Goal: Contribute content: Add original content to the website for others to see

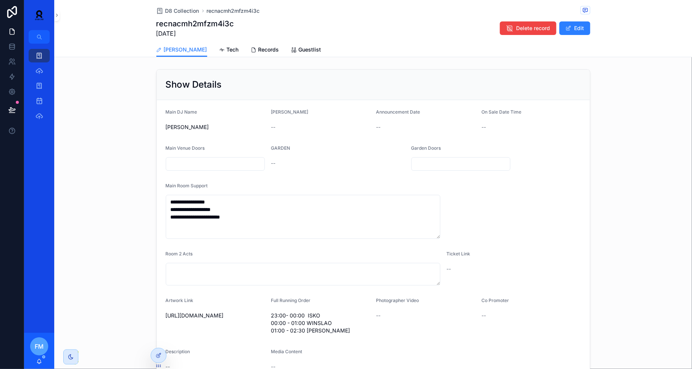
scroll to position [76, 0]
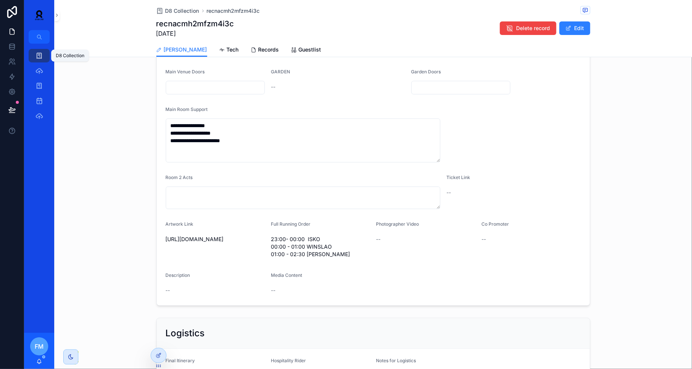
click at [38, 56] on icon "scrollable content" at bounding box center [39, 56] width 8 height 8
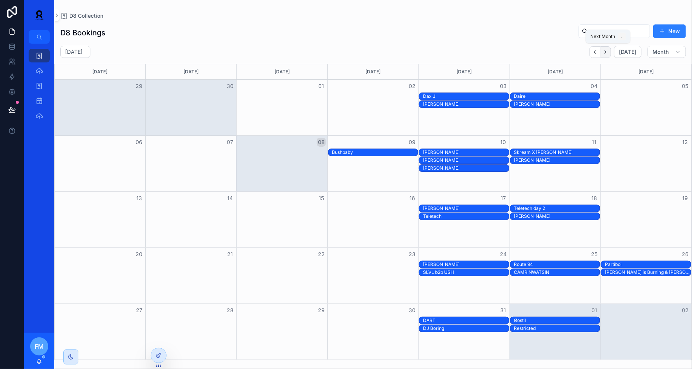
click at [606, 52] on icon "Next" at bounding box center [606, 51] width 2 height 3
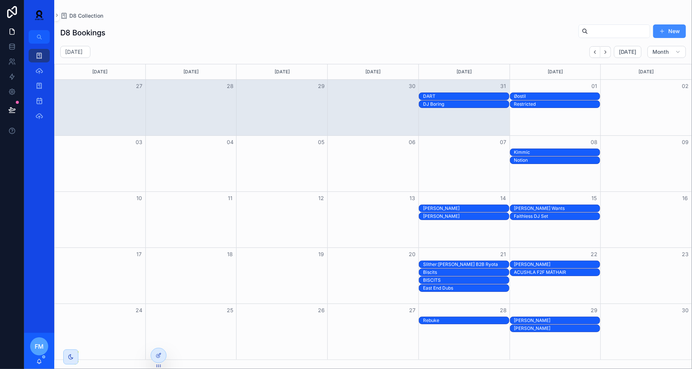
click at [668, 33] on button "New" at bounding box center [669, 31] width 33 height 14
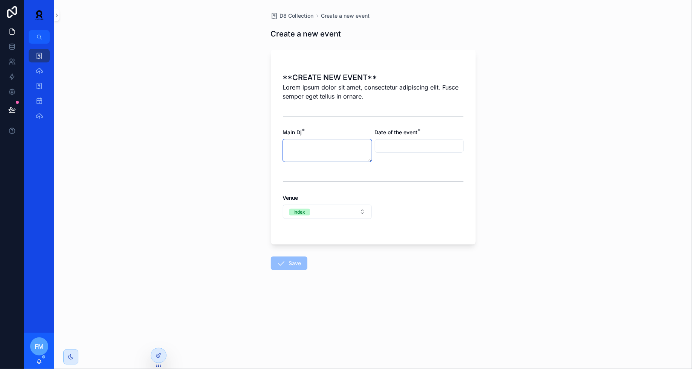
click at [287, 151] on textarea "scrollable content" at bounding box center [327, 150] width 89 height 23
paste textarea "**********"
type textarea "**********"
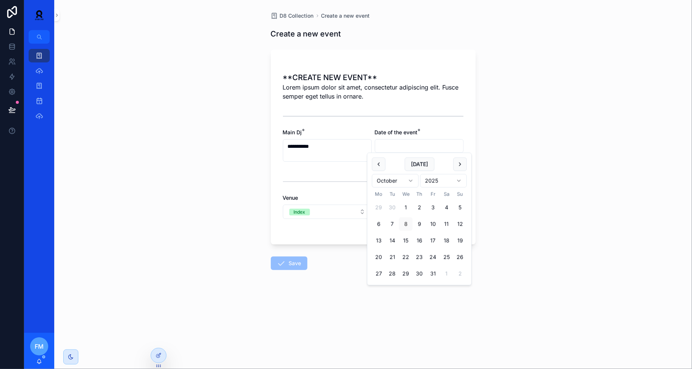
click at [410, 142] on input "scrollable content" at bounding box center [419, 146] width 88 height 11
click at [403, 181] on html "**********" at bounding box center [346, 184] width 692 height 369
click at [433, 275] on button "28" at bounding box center [433, 274] width 14 height 14
type input "**********"
click at [331, 213] on button "Index" at bounding box center [327, 212] width 89 height 14
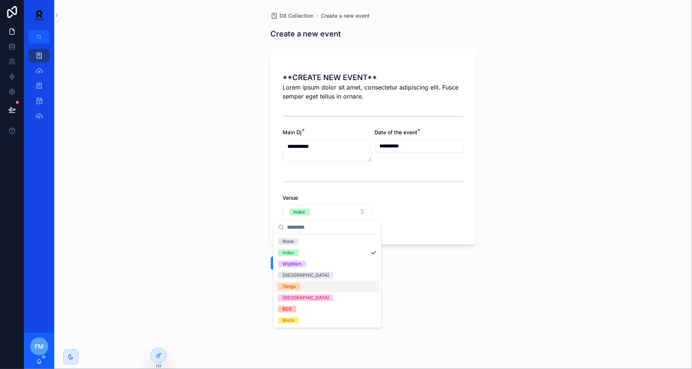
click at [314, 285] on div "Tengu" at bounding box center [327, 286] width 105 height 11
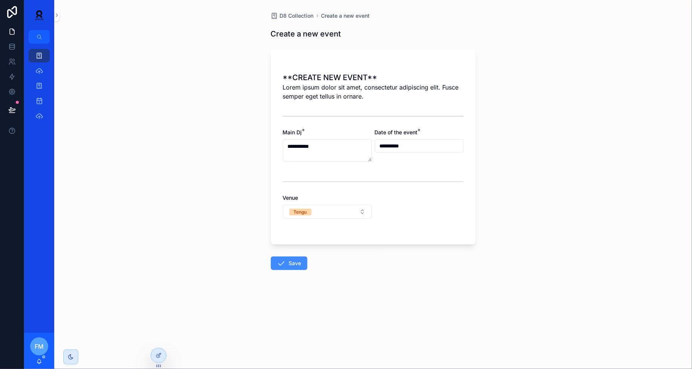
click at [280, 262] on icon "scrollable content" at bounding box center [281, 263] width 9 height 9
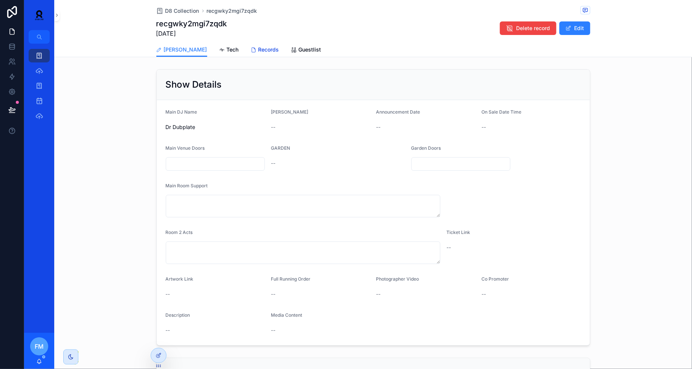
click at [258, 46] on span "Records" at bounding box center [268, 50] width 21 height 8
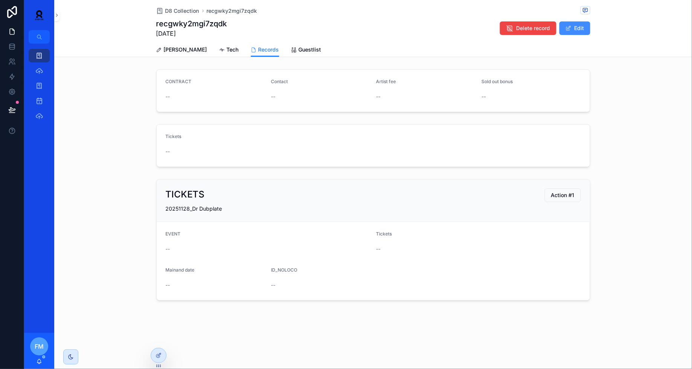
click at [581, 30] on button "Edit" at bounding box center [574, 28] width 31 height 14
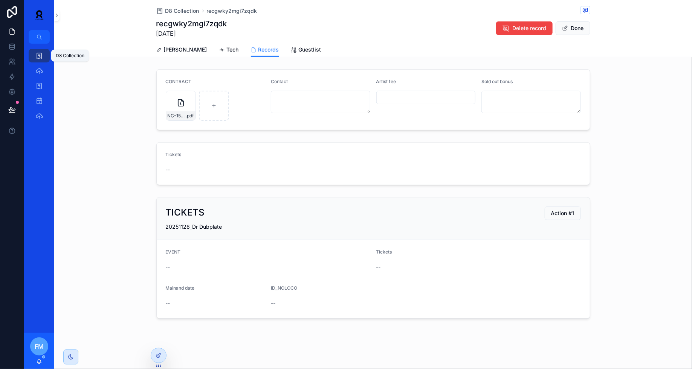
click at [41, 56] on icon "scrollable content" at bounding box center [39, 56] width 8 height 8
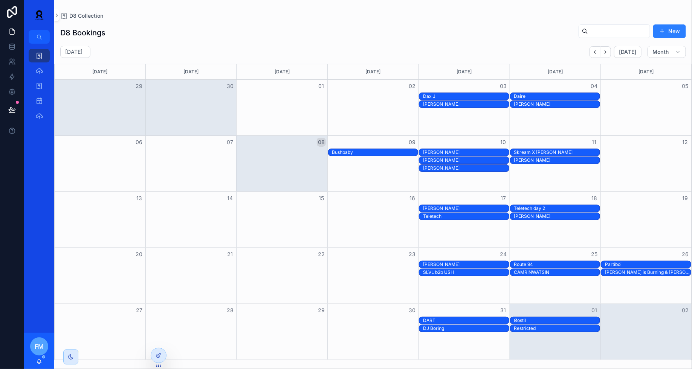
click at [609, 59] on div "[DATE] [DATE] Month [DATE] [DATE] [DATE] [DATE] [DATE] [DATE] [DATE] 29 30 01 0…" at bounding box center [372, 203] width 637 height 314
click at [609, 57] on div "[DATE] [DATE] Month" at bounding box center [372, 52] width 637 height 12
click at [606, 57] on button "Next" at bounding box center [605, 52] width 11 height 12
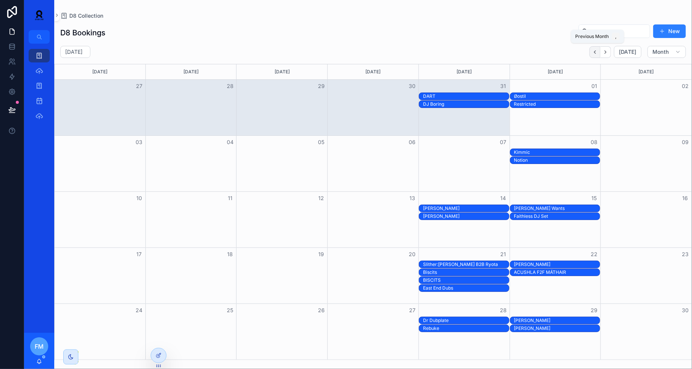
click at [596, 52] on icon "Back" at bounding box center [595, 51] width 2 height 3
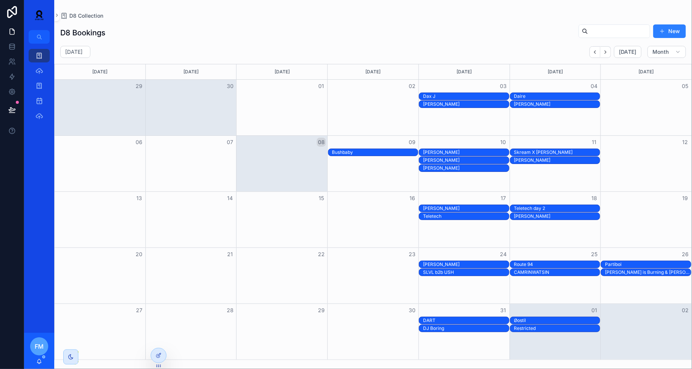
click at [437, 171] on div "Month View" at bounding box center [463, 164] width 91 height 56
click at [439, 167] on div "[PERSON_NAME]" at bounding box center [466, 168] width 86 height 6
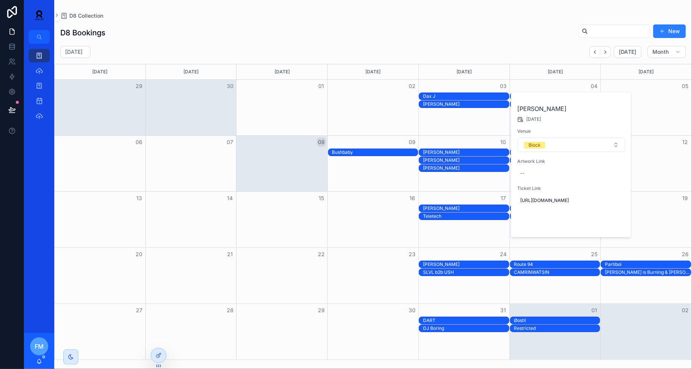
click at [599, 228] on span "Open" at bounding box center [605, 224] width 14 height 7
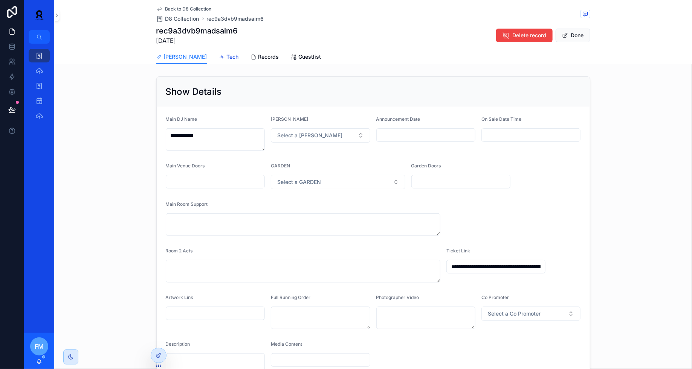
click at [227, 58] on span "Tech" at bounding box center [233, 57] width 12 height 8
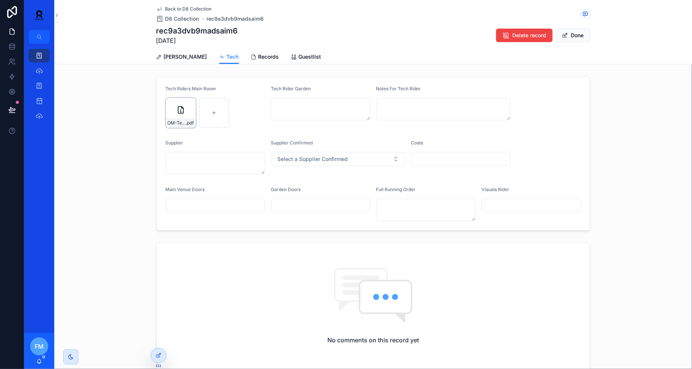
click at [174, 119] on div "OM-TechRider-2025 .pdf" at bounding box center [180, 123] width 29 height 9
